Goal: Entertainment & Leisure: Browse casually

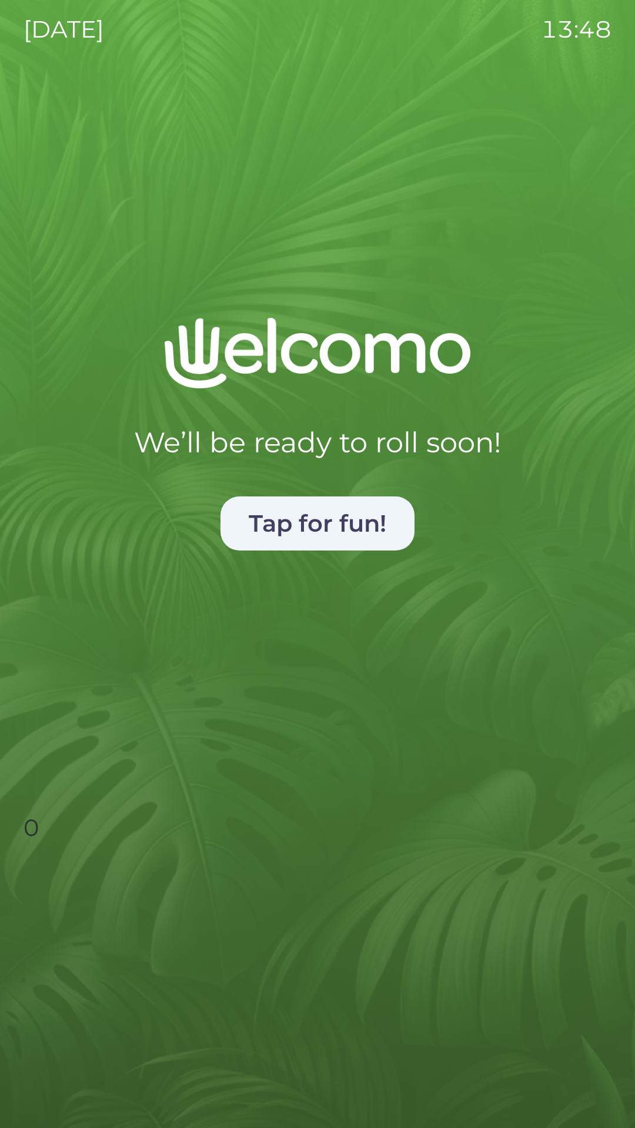
click at [319, 542] on button "Tap for fun!" at bounding box center [317, 524] width 194 height 54
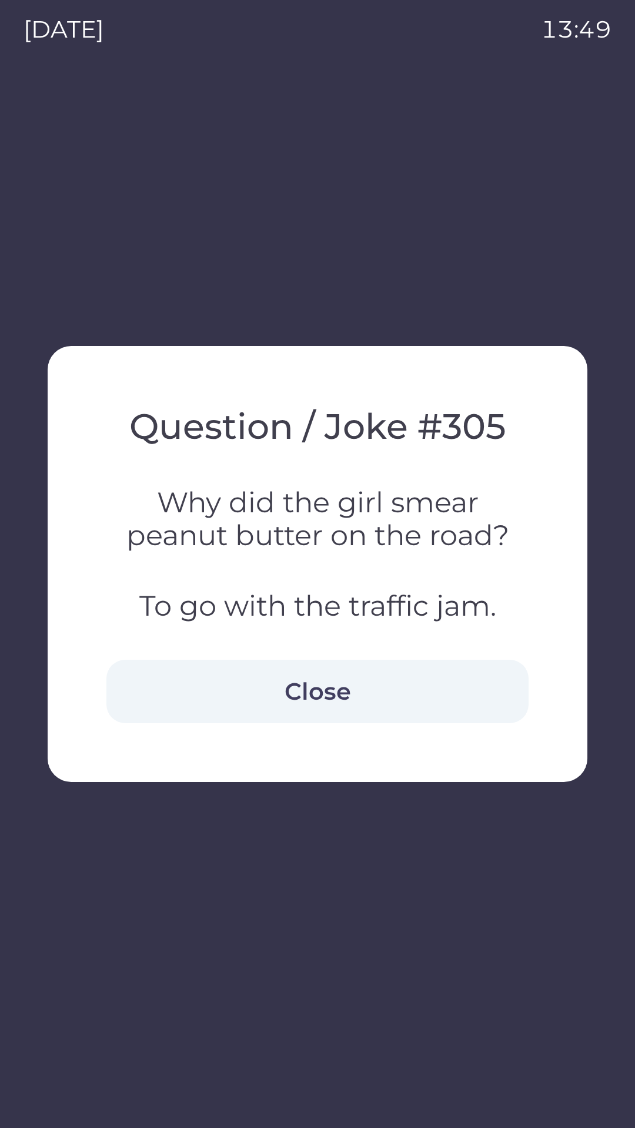
click at [346, 697] on button "Close" at bounding box center [317, 691] width 422 height 63
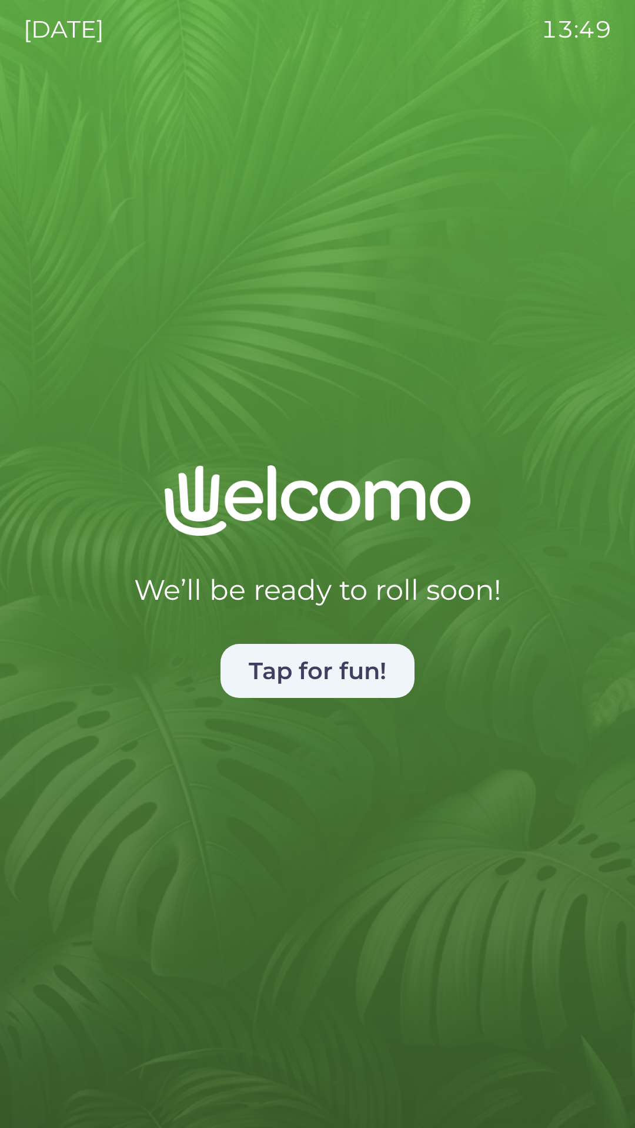
click at [323, 660] on button "Tap for fun!" at bounding box center [317, 671] width 194 height 54
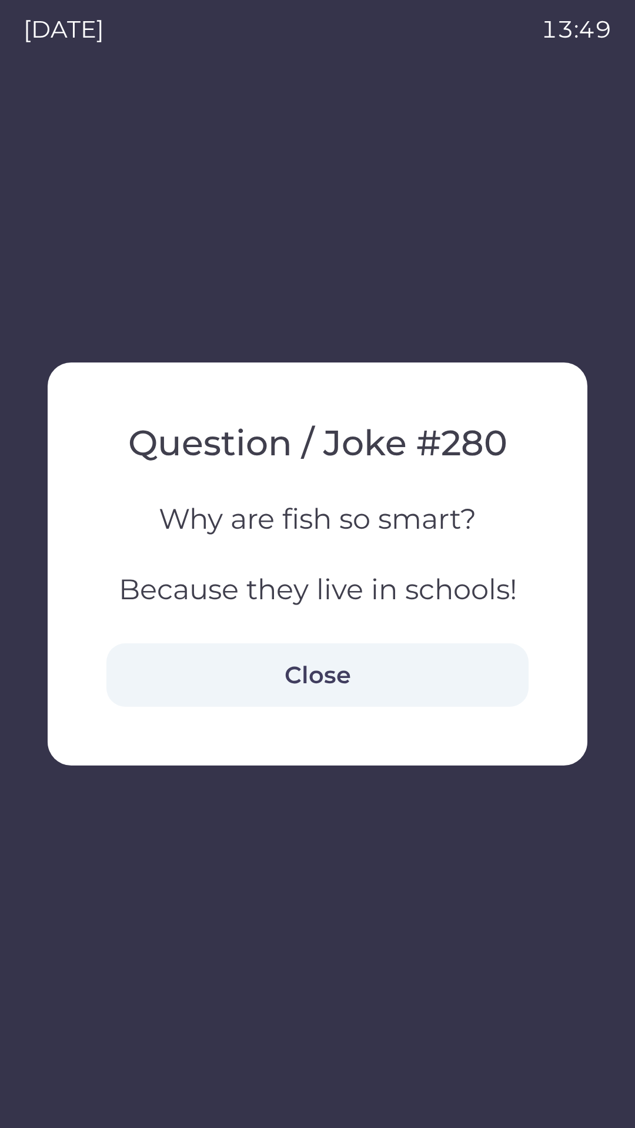
click at [357, 528] on h3 "Why are fish so smart?" at bounding box center [317, 518] width 422 height 33
click at [369, 524] on h3 "Why are fish so smart?" at bounding box center [317, 518] width 422 height 33
click at [370, 591] on h3 "Because they live in schools!" at bounding box center [317, 589] width 422 height 33
click at [379, 582] on h3 "Because they live in schools!" at bounding box center [317, 589] width 422 height 33
click at [381, 584] on h3 "Because they live in schools!" at bounding box center [317, 589] width 422 height 33
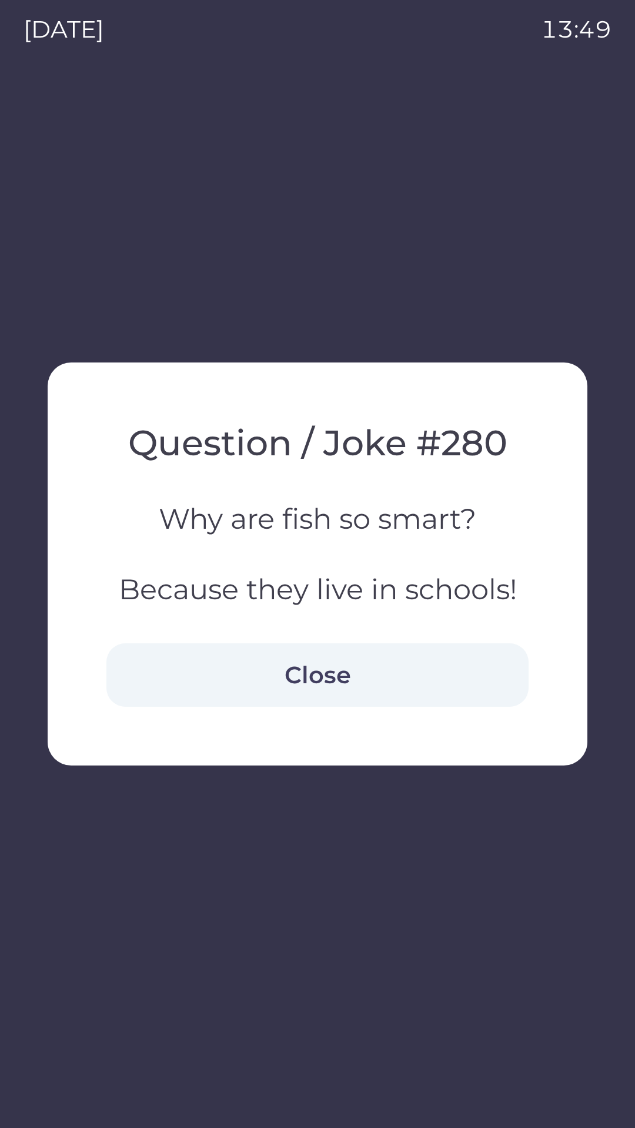
click at [414, 443] on h2 "Question / Joke # 280" at bounding box center [317, 442] width 422 height 43
click at [420, 433] on h2 "Question / Joke # 280" at bounding box center [317, 442] width 422 height 43
click at [441, 444] on h2 "Question / Joke # 280" at bounding box center [317, 442] width 422 height 43
click at [429, 591] on h3 "Because they live in schools!" at bounding box center [317, 589] width 422 height 33
click at [331, 669] on button "Close" at bounding box center [317, 675] width 422 height 63
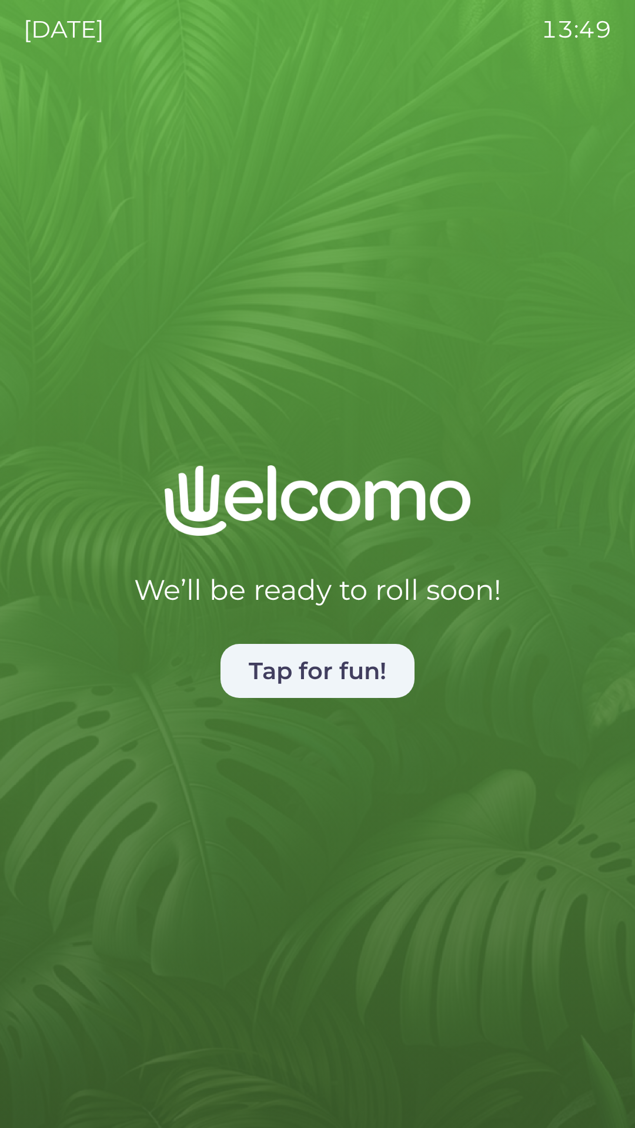
click at [329, 678] on button "Tap for fun!" at bounding box center [317, 671] width 194 height 54
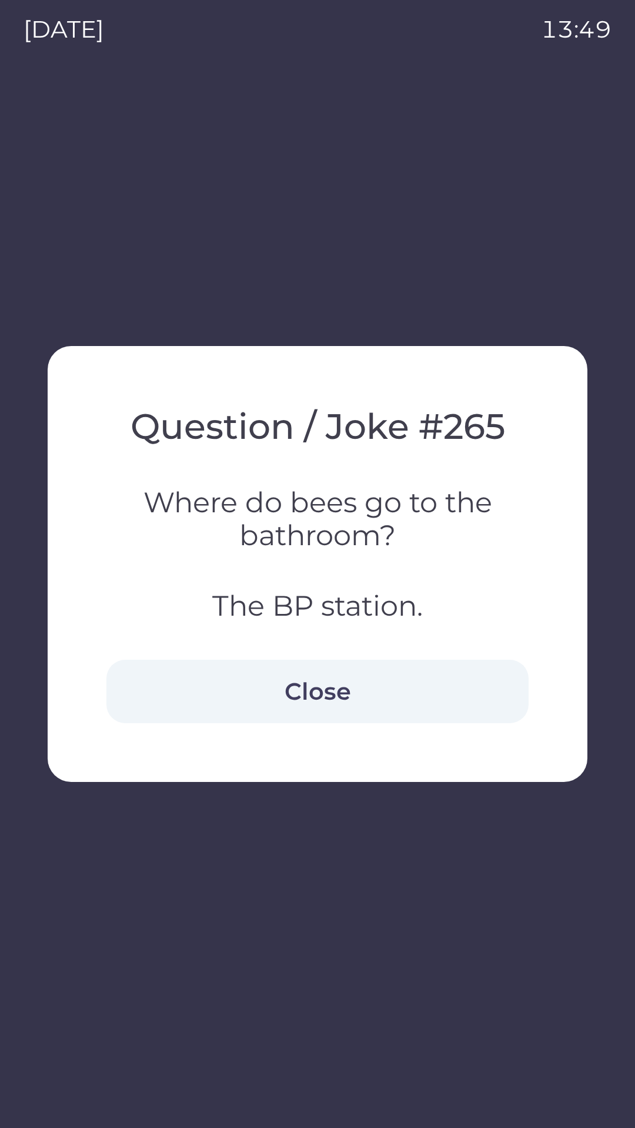
click at [324, 674] on button "Close" at bounding box center [317, 691] width 422 height 63
